Goal: Information Seeking & Learning: Learn about a topic

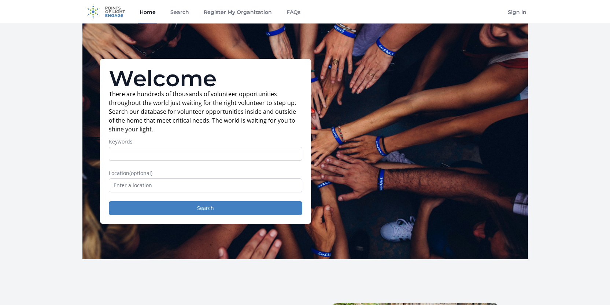
click at [261, 157] on input "Keywords" at bounding box center [206, 154] width 194 height 14
click at [261, 173] on label "Location (optional)" at bounding box center [206, 172] width 194 height 7
drag, startPoint x: 210, startPoint y: 99, endPoint x: 219, endPoint y: 149, distance: 51.0
click at [220, 145] on div "Welcome There are hundreds of thousands of volunteer opportunities throughout t…" at bounding box center [205, 141] width 211 height 165
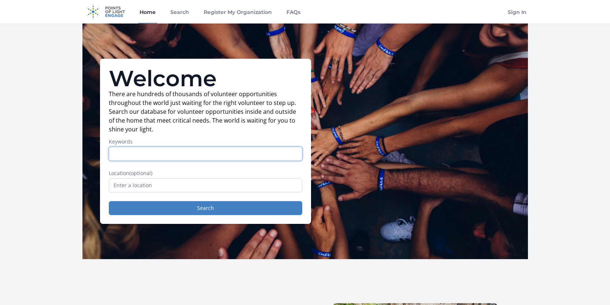
click at [219, 152] on input "Keywords" at bounding box center [206, 154] width 194 height 14
type input "senior"
click at [173, 187] on input "text" at bounding box center [206, 185] width 194 height 14
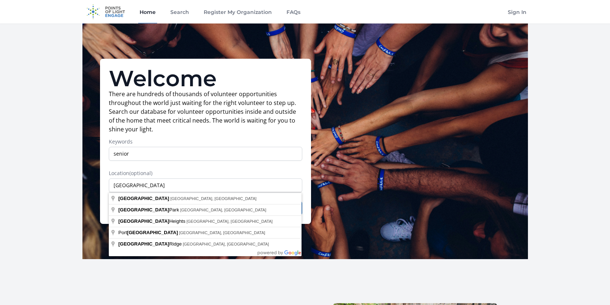
type input "[GEOGRAPHIC_DATA], [GEOGRAPHIC_DATA], [GEOGRAPHIC_DATA]"
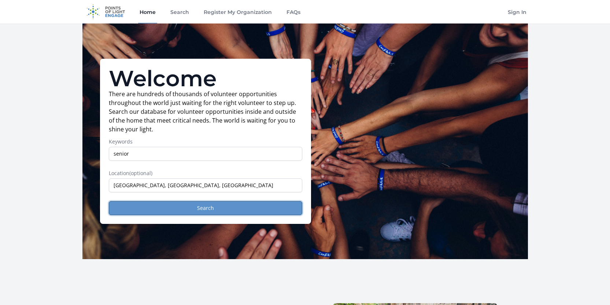
click at [174, 209] on button "Search" at bounding box center [206, 208] width 194 height 14
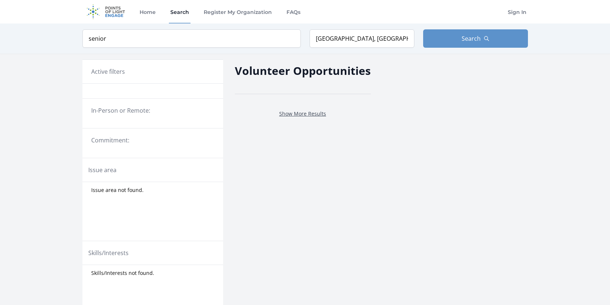
click at [307, 115] on link "Show More Results" at bounding box center [302, 113] width 47 height 7
